Goal: Complete application form: Complete application form

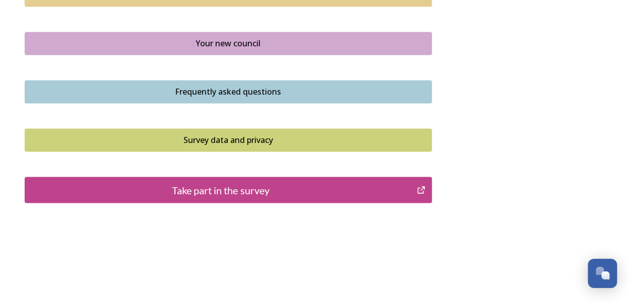
scroll to position [776, 0]
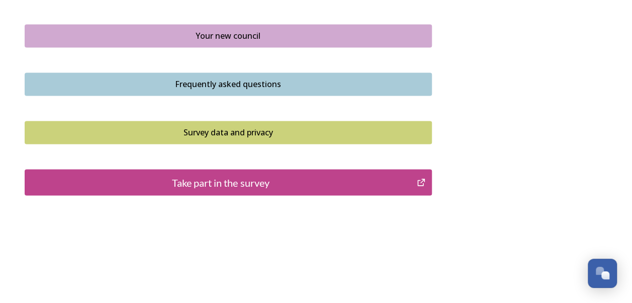
click at [311, 181] on div "Take part in the survey" at bounding box center [220, 181] width 381 height 15
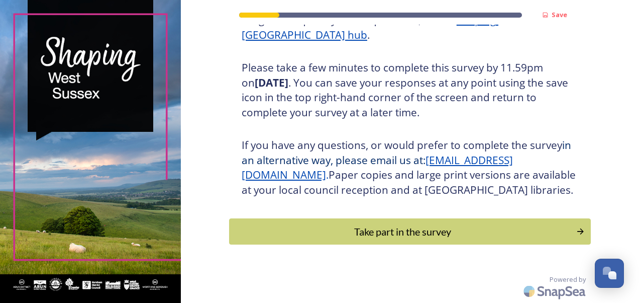
scroll to position [180, 0]
click at [412, 231] on div "Take part in the survey" at bounding box center [403, 231] width 340 height 15
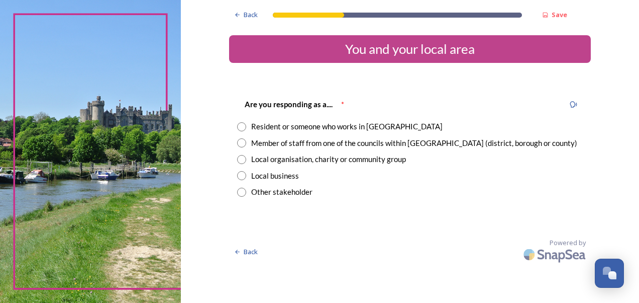
click at [242, 142] on input "radio" at bounding box center [241, 142] width 9 height 9
radio input "true"
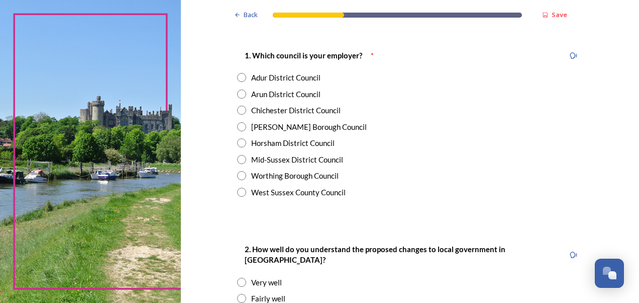
scroll to position [201, 0]
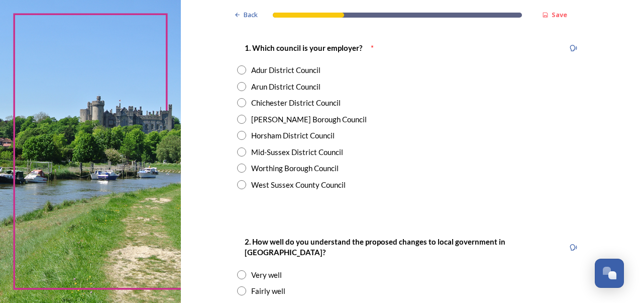
click at [239, 183] on input "radio" at bounding box center [241, 184] width 9 height 9
radio input "true"
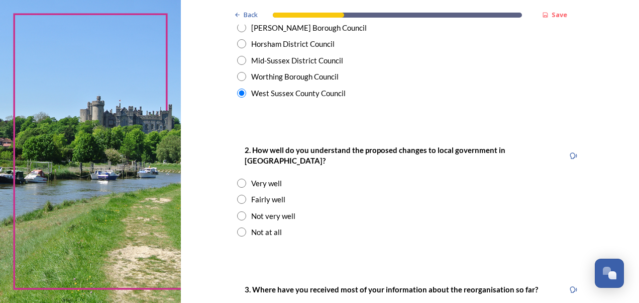
scroll to position [302, 0]
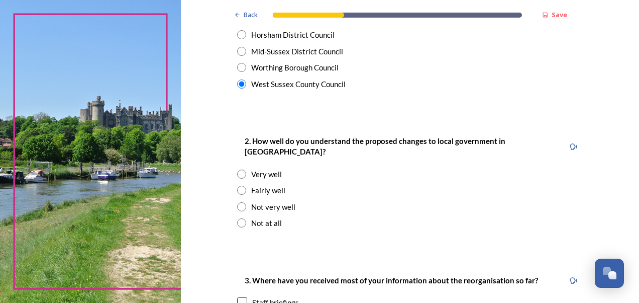
click at [238, 202] on input "radio" at bounding box center [241, 206] width 9 height 9
radio input "true"
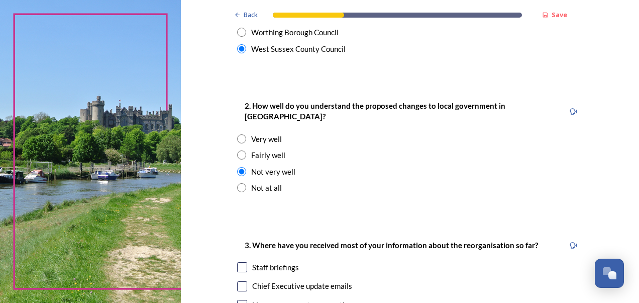
scroll to position [402, 0]
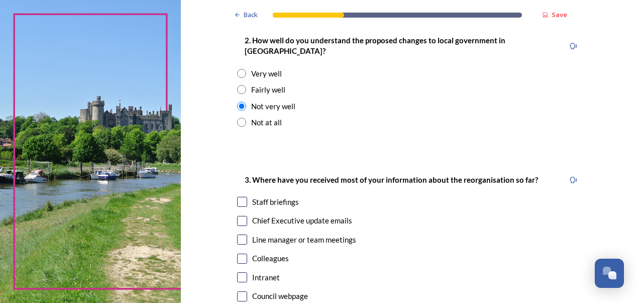
click at [242, 216] on input "checkbox" at bounding box center [242, 221] width 10 height 10
checkbox input "true"
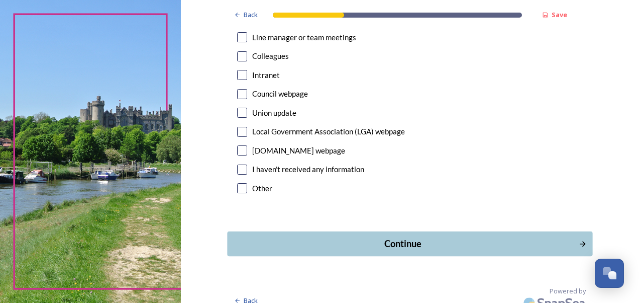
scroll to position [605, 0]
click at [317, 236] on div "Continue" at bounding box center [403, 243] width 340 height 14
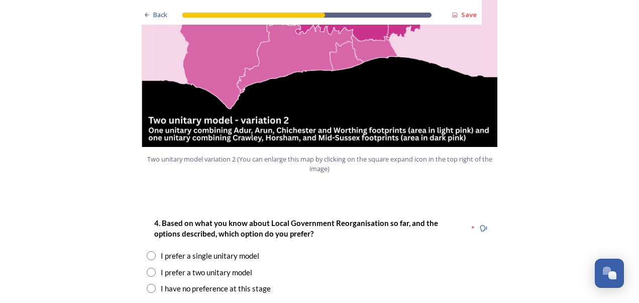
scroll to position [1206, 0]
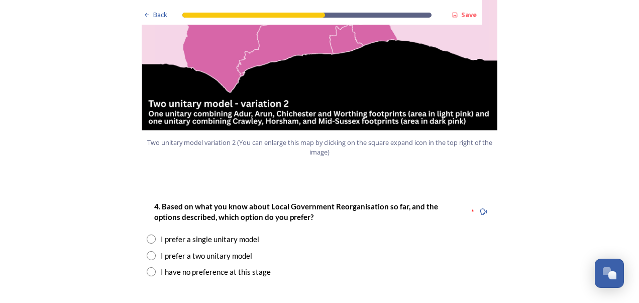
click at [147, 251] on input "radio" at bounding box center [151, 255] width 9 height 9
radio input "true"
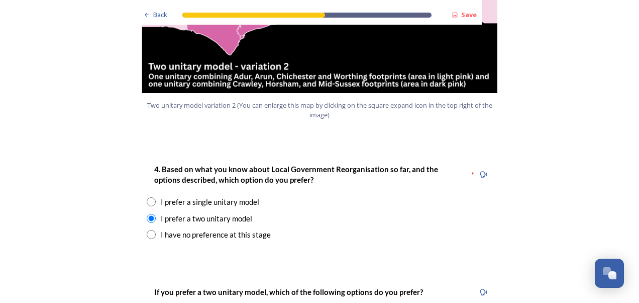
scroll to position [1357, 0]
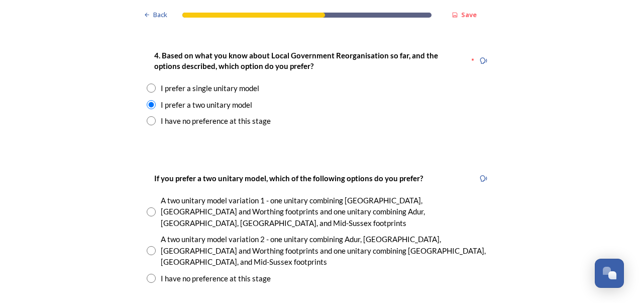
click at [147, 246] on input "radio" at bounding box center [151, 250] width 9 height 9
radio input "true"
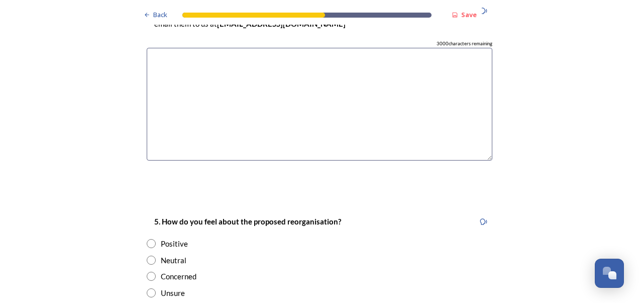
scroll to position [1709, 0]
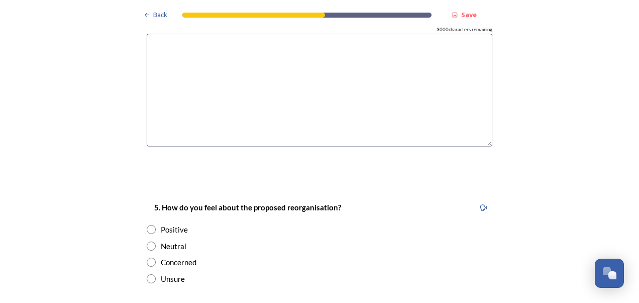
click at [147, 241] on input "radio" at bounding box center [151, 245] width 9 height 9
radio input "true"
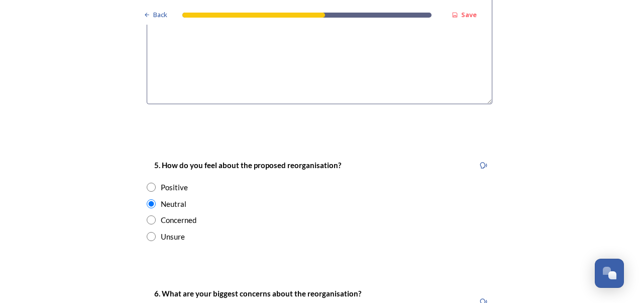
scroll to position [1859, 0]
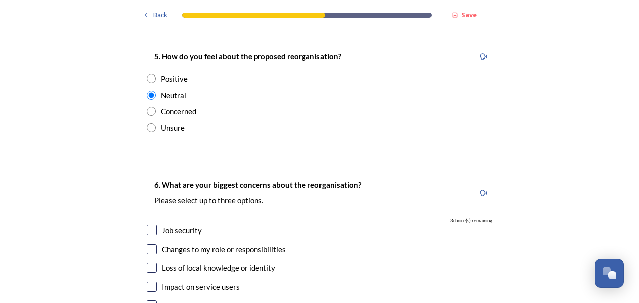
click at [149, 281] on div "Impact on service users" at bounding box center [320, 287] width 346 height 12
checkbox input "true"
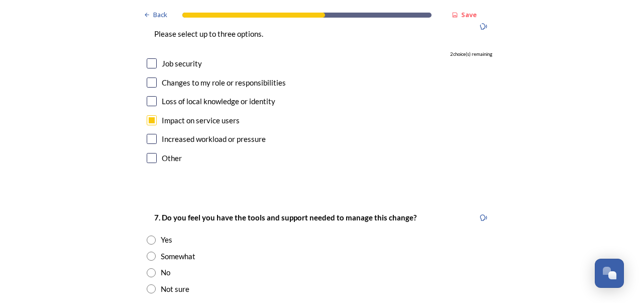
scroll to position [2010, 0]
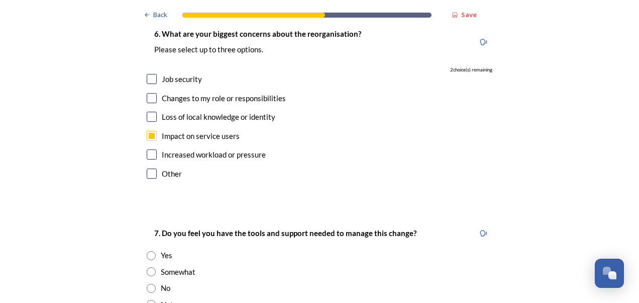
click at [149, 299] on input "radio" at bounding box center [151, 303] width 9 height 9
radio input "true"
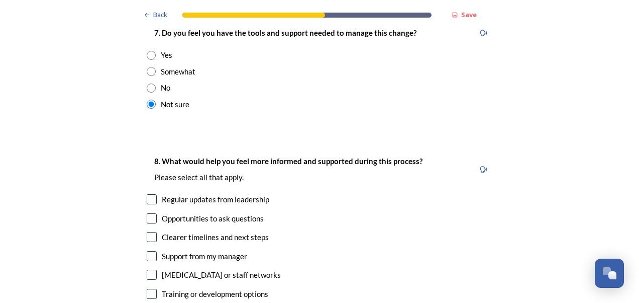
scroll to position [2211, 0]
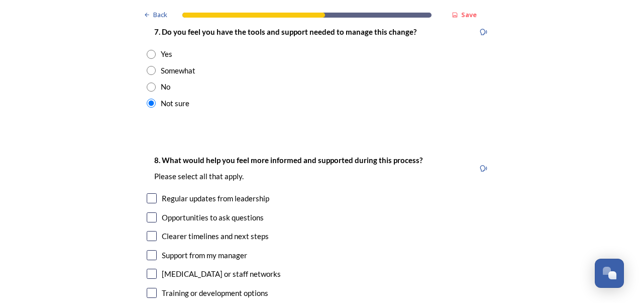
click at [149, 193] on input "checkbox" at bounding box center [152, 198] width 10 height 10
checkbox input "true"
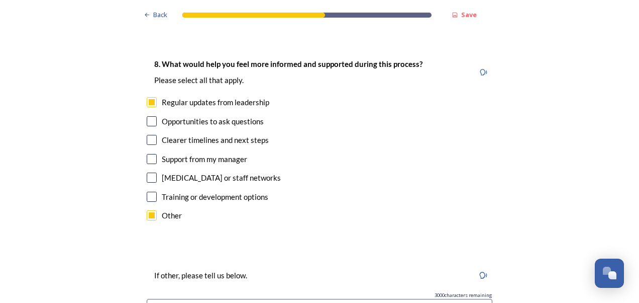
scroll to position [2312, 0]
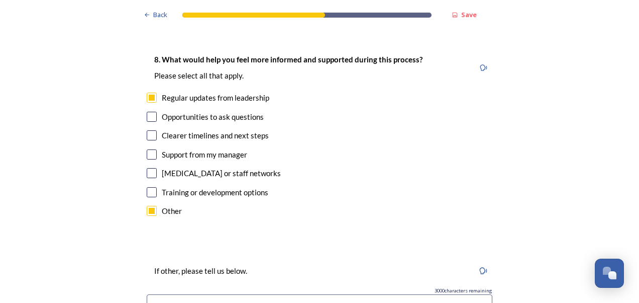
click at [147, 206] on input "checkbox" at bounding box center [152, 211] width 10 height 10
checkbox input "false"
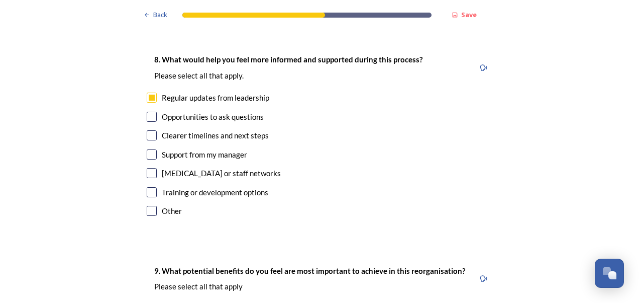
click at [151, 130] on input "checkbox" at bounding box center [152, 135] width 10 height 10
checkbox input "true"
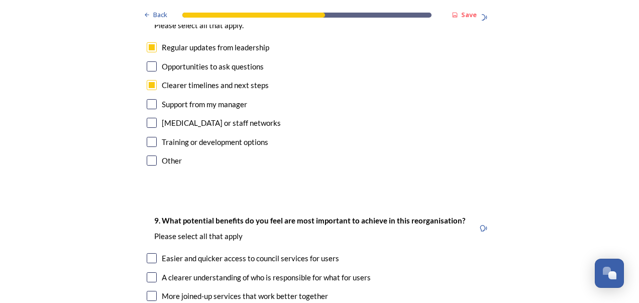
scroll to position [2412, 0]
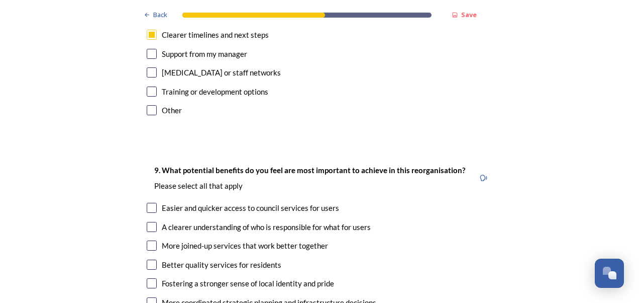
click at [150, 203] on input "checkbox" at bounding box center [152, 208] width 10 height 10
checkbox input "true"
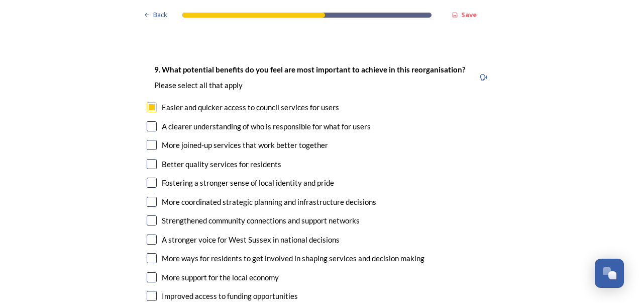
scroll to position [2563, 0]
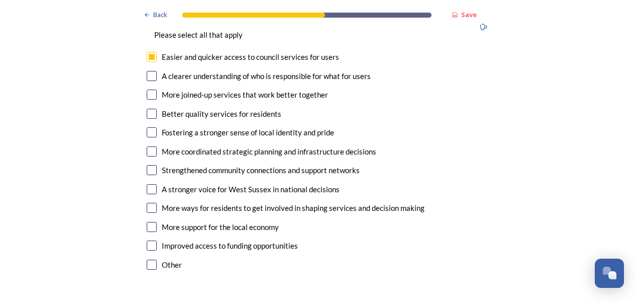
click at [152, 184] on input "checkbox" at bounding box center [152, 189] width 10 height 10
checkbox input "true"
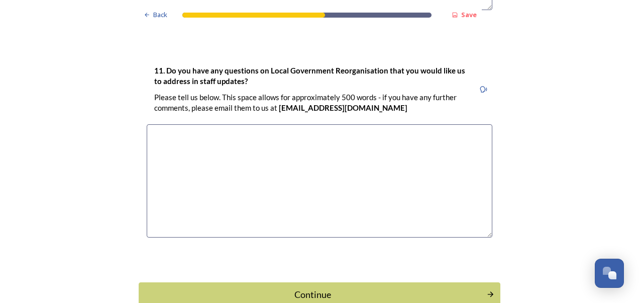
scroll to position [3070, 0]
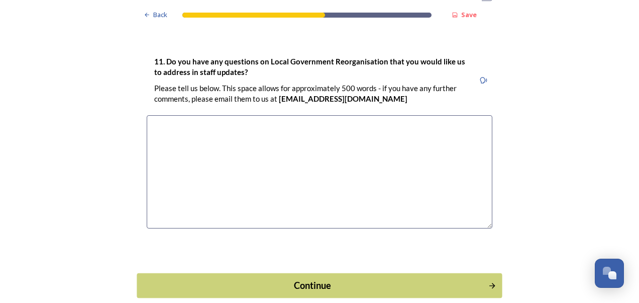
click at [232, 278] on div "Continue" at bounding box center [313, 285] width 340 height 14
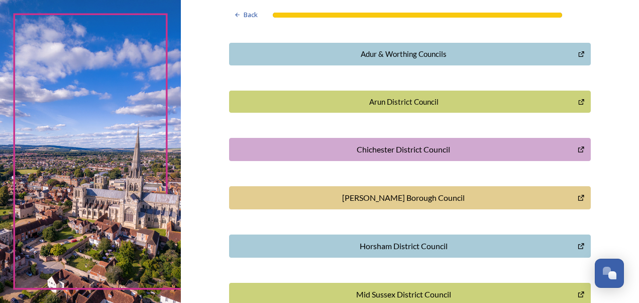
scroll to position [251, 0]
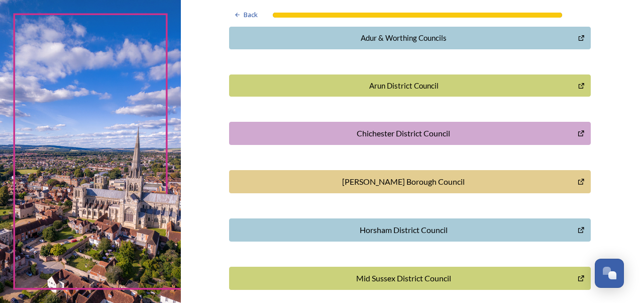
click at [261, 178] on div "[PERSON_NAME] Borough Council" at bounding box center [404, 181] width 338 height 12
